Goal: Task Accomplishment & Management: Manage account settings

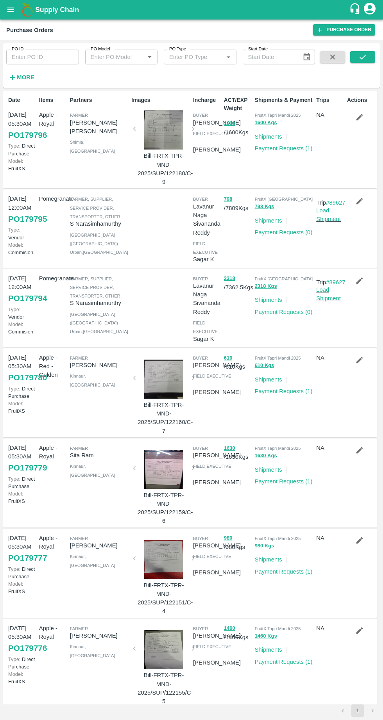
click at [8, 14] on icon "open drawer" at bounding box center [10, 9] width 9 height 9
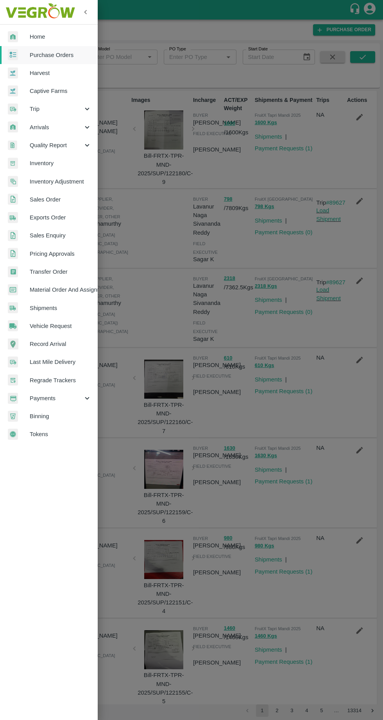
click at [36, 63] on link "Purchase Orders" at bounding box center [49, 55] width 98 height 18
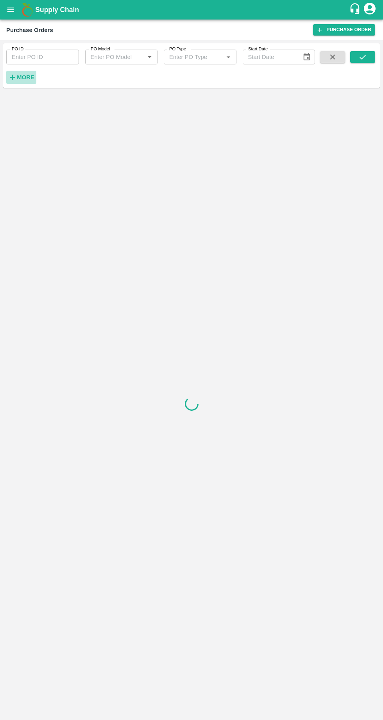
click at [25, 78] on strong "More" at bounding box center [26, 77] width 18 height 6
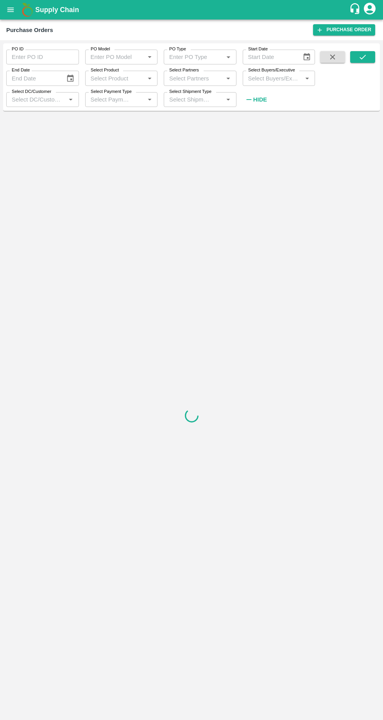
click at [198, 81] on input "Select Partners" at bounding box center [193, 78] width 55 height 10
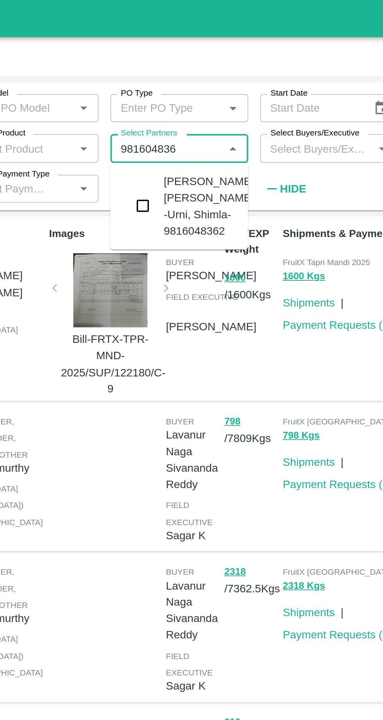
type input "9816048362"
click at [182, 108] on input "checkbox" at bounding box center [181, 109] width 16 height 16
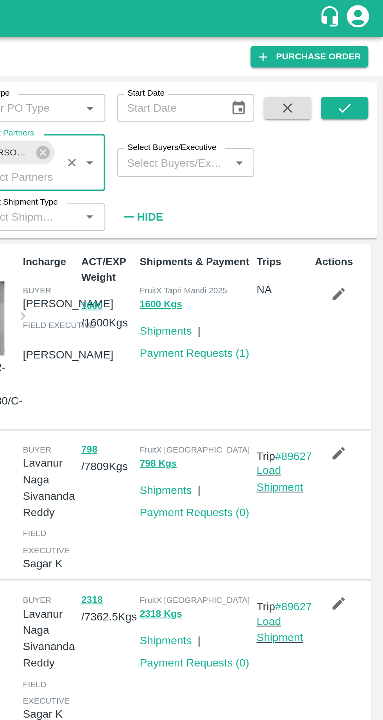
click at [364, 57] on icon "submit" at bounding box center [362, 57] width 6 height 5
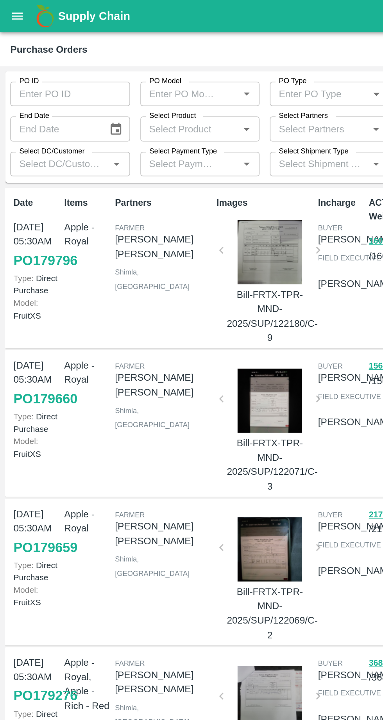
click at [209, 57] on input "PO Type" at bounding box center [188, 57] width 45 height 10
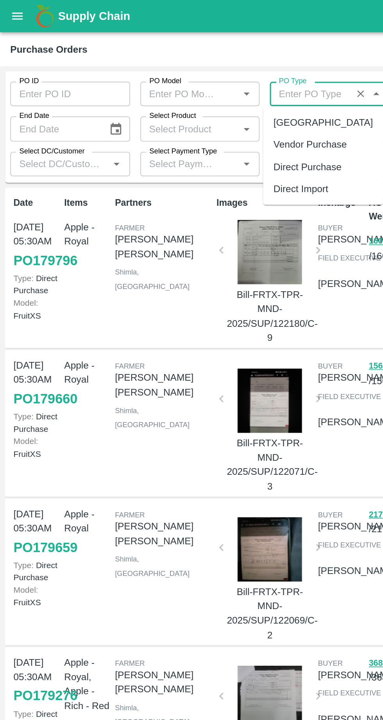
click at [219, 58] on icon "Clear" at bounding box center [218, 57] width 7 height 7
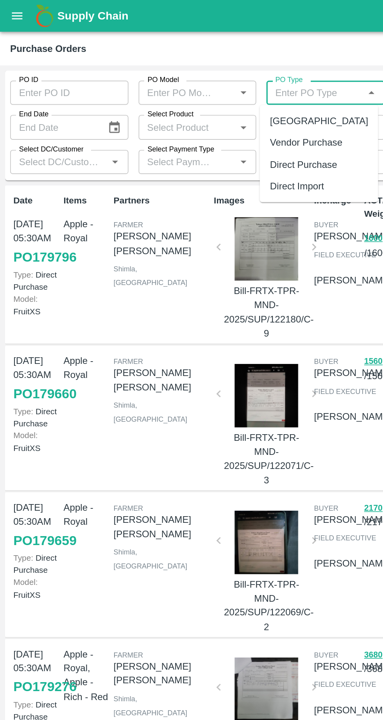
scroll to position [0, 0]
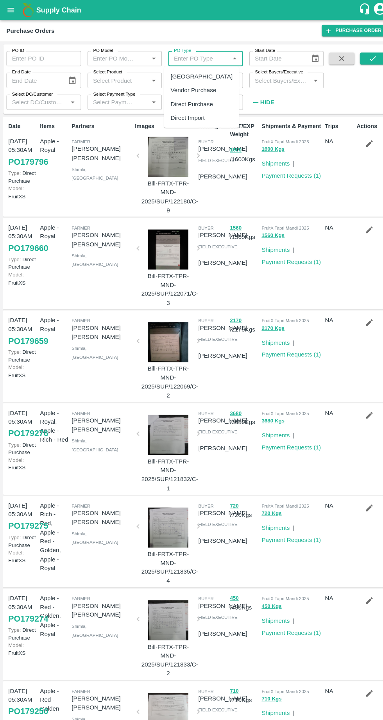
click at [298, 196] on div "Shipments & Payment FruitX Tapri Mandi 2025 1600 Kgs Shipments | Payment Reques…" at bounding box center [283, 162] width 62 height 93
click at [13, 12] on icon "open drawer" at bounding box center [10, 9] width 7 height 4
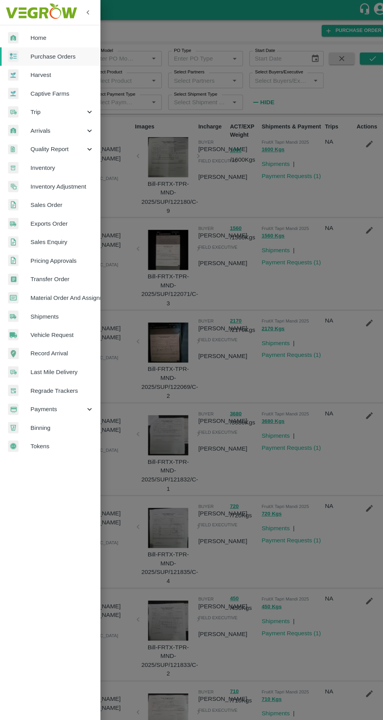
click at [42, 56] on span "Purchase Orders" at bounding box center [61, 55] width 62 height 9
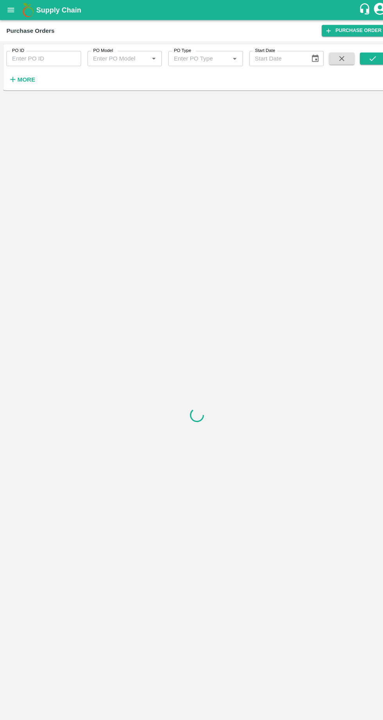
click at [16, 78] on icon "button" at bounding box center [12, 77] width 9 height 9
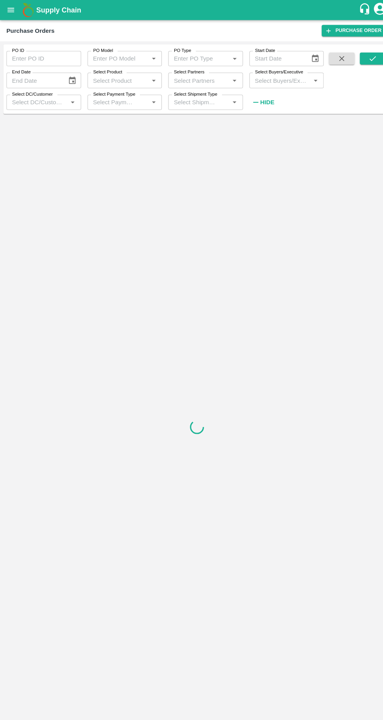
click at [228, 78] on icon "Open" at bounding box center [229, 79] width 4 height 2
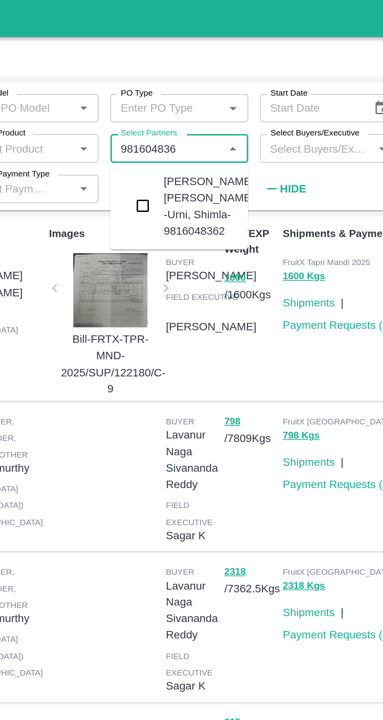
type input "9816048362"
click at [183, 105] on input "checkbox" at bounding box center [181, 109] width 16 height 16
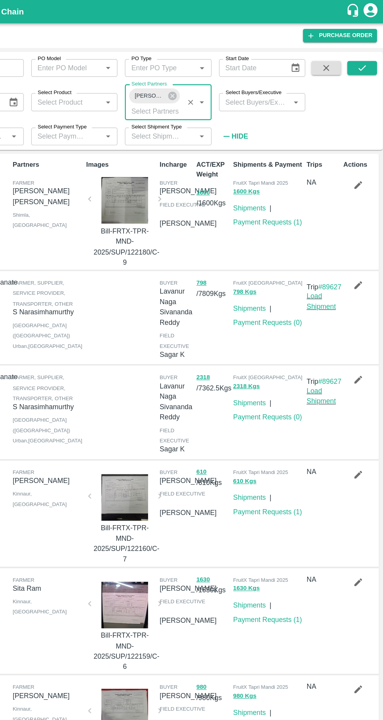
click at [361, 59] on icon "submit" at bounding box center [362, 57] width 6 height 5
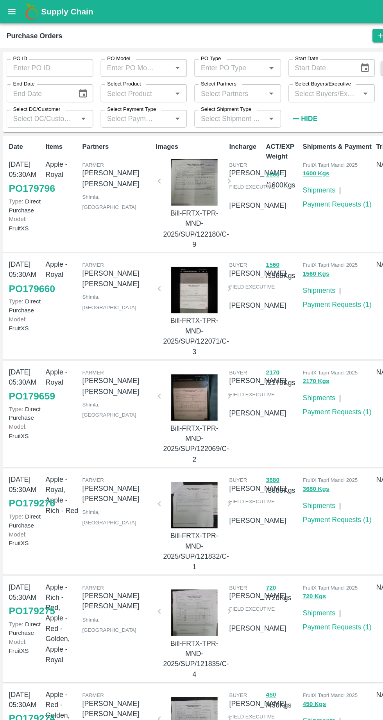
click at [93, 143] on p "[PERSON_NAME] [PERSON_NAME]" at bounding box center [99, 150] width 59 height 18
click at [98, 153] on div "Partners [PERSON_NAME] [PERSON_NAME] [GEOGRAPHIC_DATA] , [GEOGRAPHIC_DATA]" at bounding box center [98, 162] width 62 height 93
click at [123, 151] on div "Partners [PERSON_NAME] [PERSON_NAME] [GEOGRAPHIC_DATA] , [GEOGRAPHIC_DATA]" at bounding box center [98, 162] width 62 height 93
click at [139, 155] on div at bounding box center [163, 153] width 52 height 39
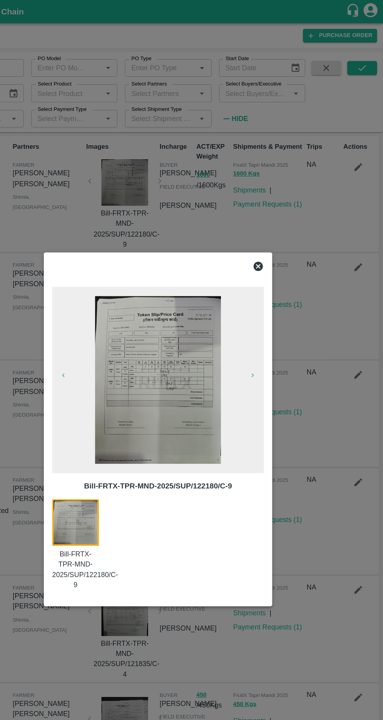
click at [284, 245] on div "Bill-FRTX-TPR-MND-2025/SUP/122180/C-9 Bill-FRTX-TPR-MND-2025/SUP/122180/C-9" at bounding box center [191, 360] width 191 height 296
click at [280, 231] on div at bounding box center [192, 224] width 184 height 16
click at [276, 227] on icon at bounding box center [275, 223] width 8 height 8
